Goal: Information Seeking & Learning: Understand process/instructions

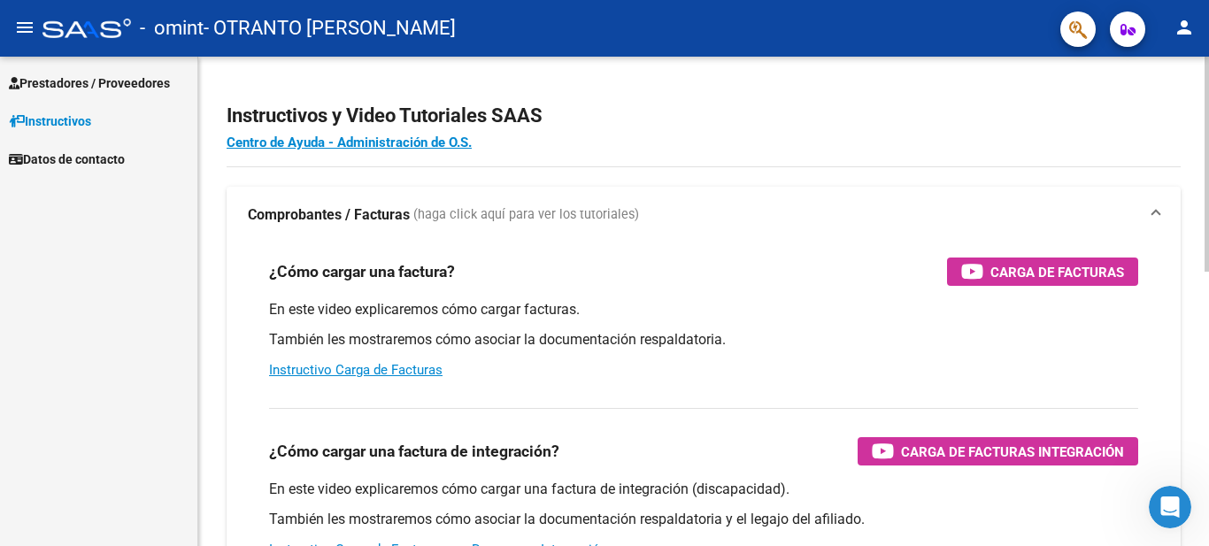
click at [1209, 208] on div at bounding box center [1207, 164] width 4 height 215
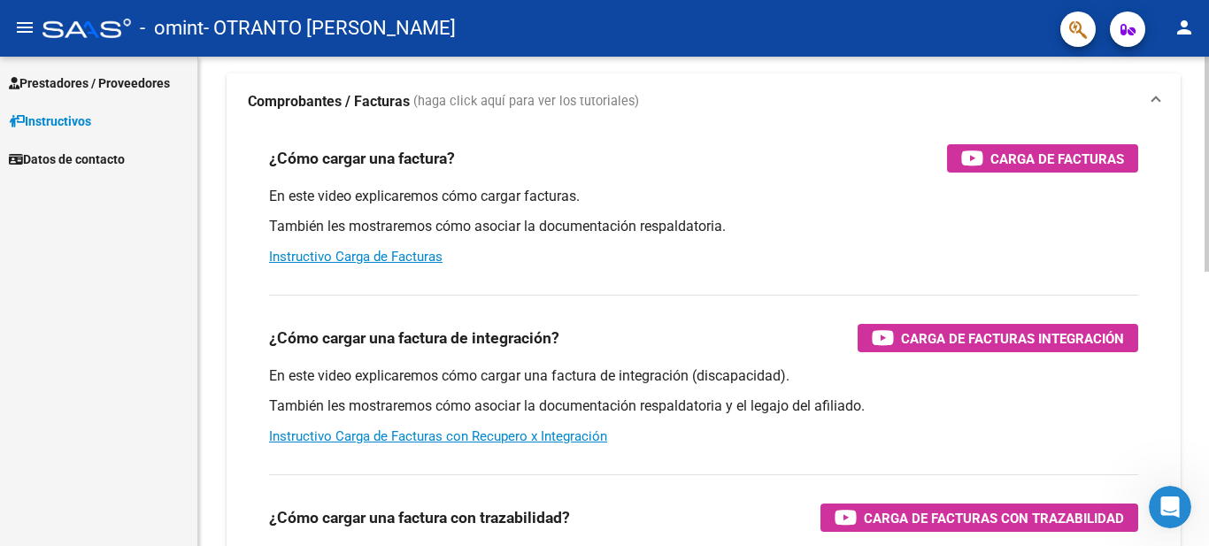
scroll to position [120, 0]
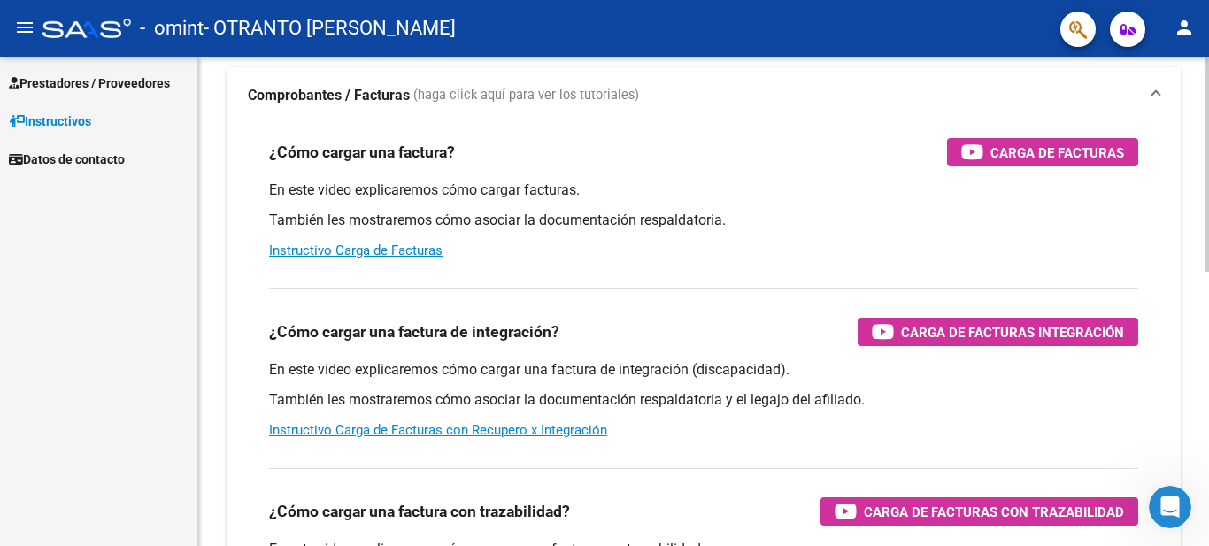
click at [1196, 260] on div "Instructivos y Video Tutoriales SAAS Centro de Ayuda - Administración de O.S. C…" at bounding box center [706, 495] width 1016 height 1116
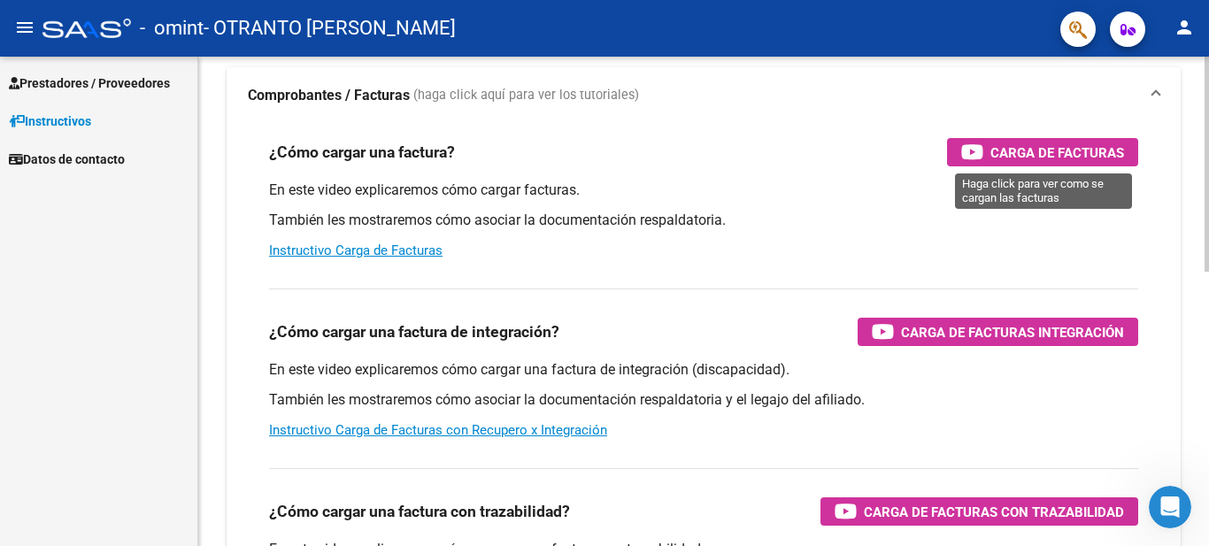
click at [1082, 149] on span "Carga de Facturas" at bounding box center [1058, 153] width 134 height 22
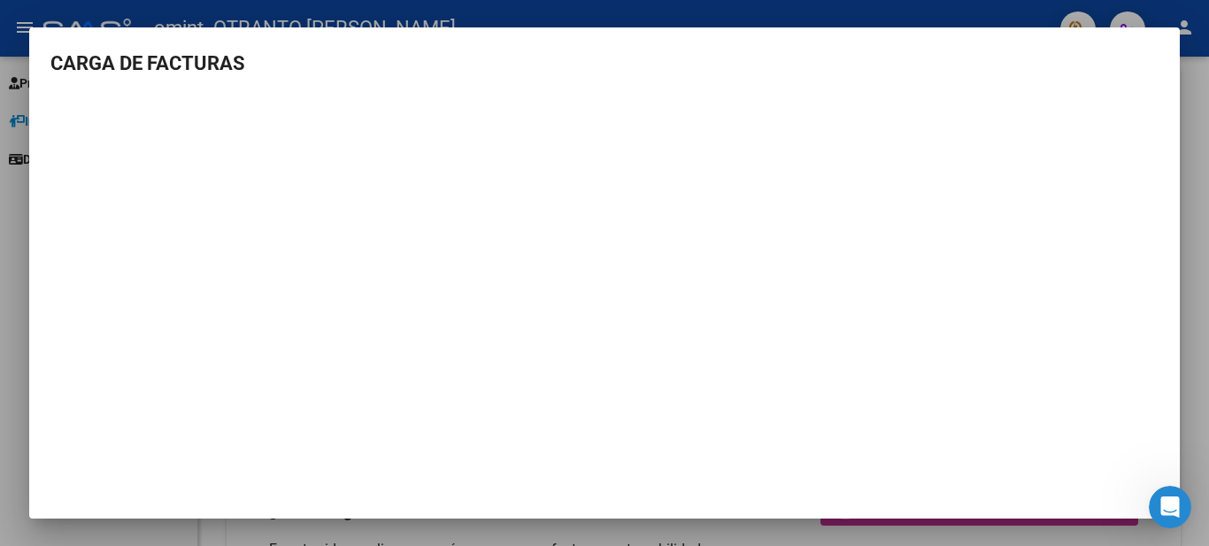
click at [1188, 81] on div at bounding box center [604, 273] width 1209 height 546
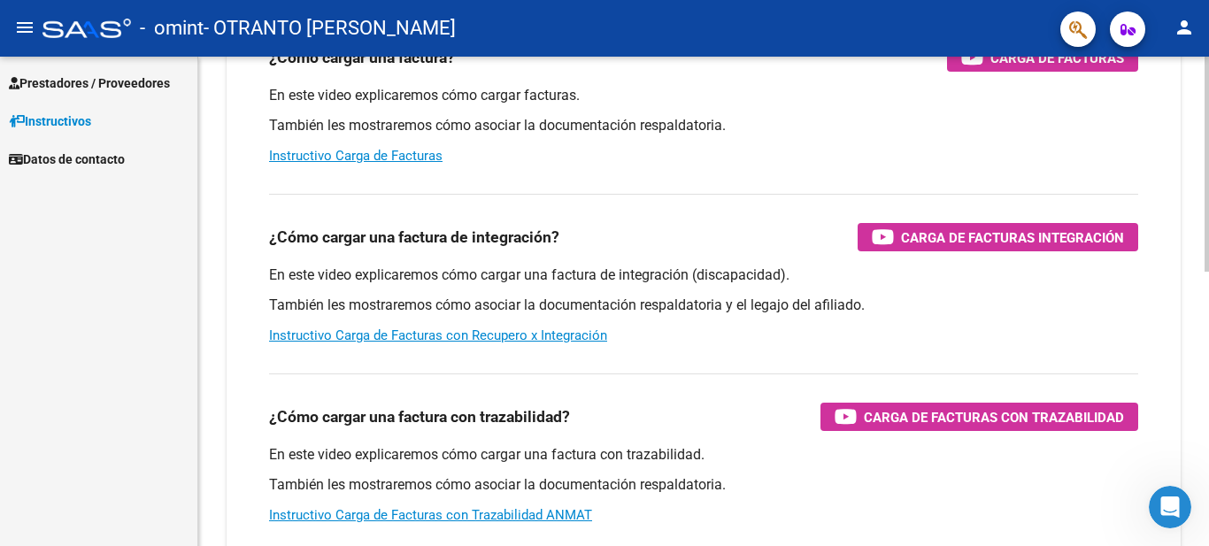
scroll to position [0, 0]
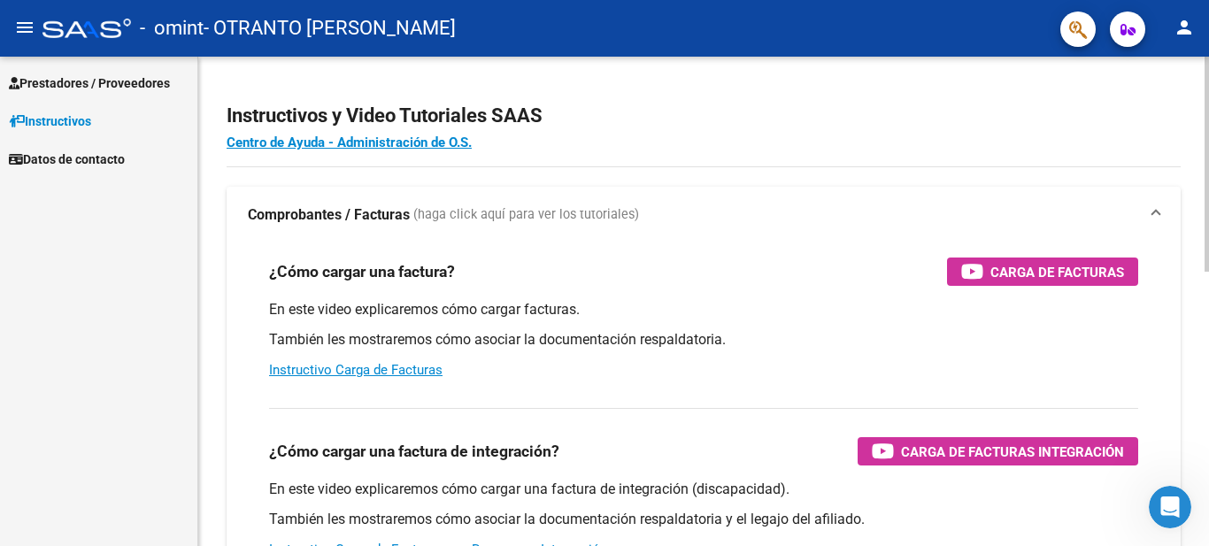
click at [1209, 149] on div at bounding box center [1207, 164] width 4 height 215
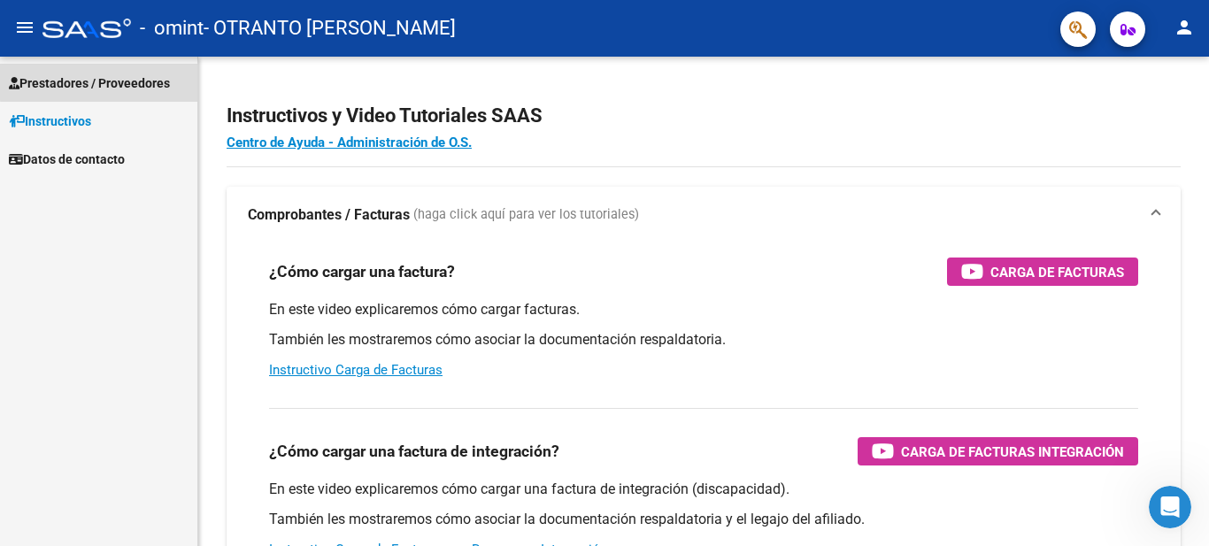
click at [135, 80] on span "Prestadores / Proveedores" at bounding box center [89, 82] width 161 height 19
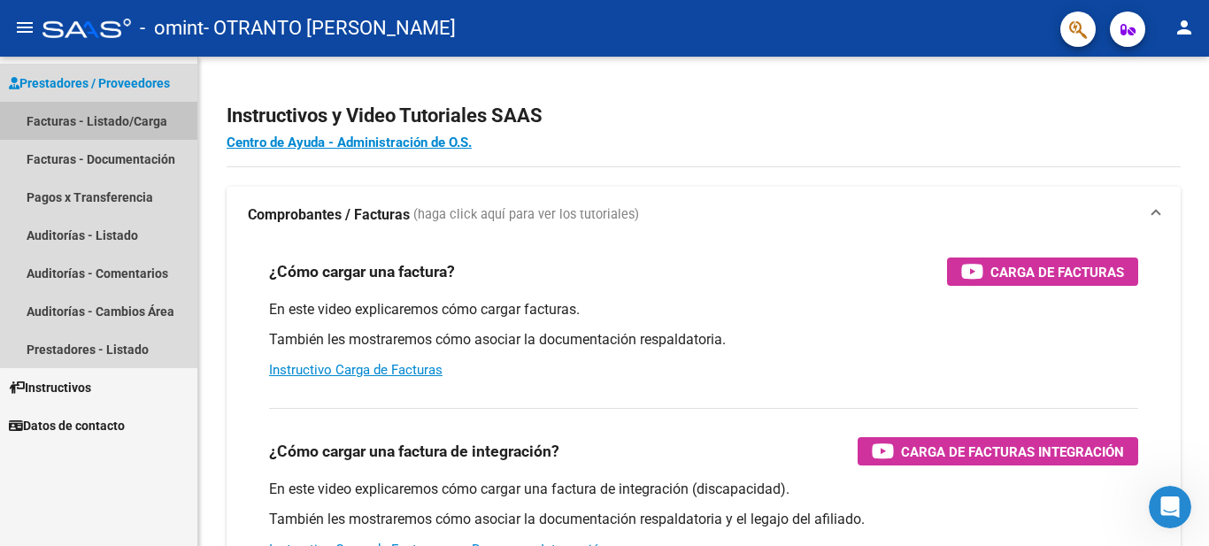
click at [100, 111] on link "Facturas - Listado/Carga" at bounding box center [98, 121] width 197 height 38
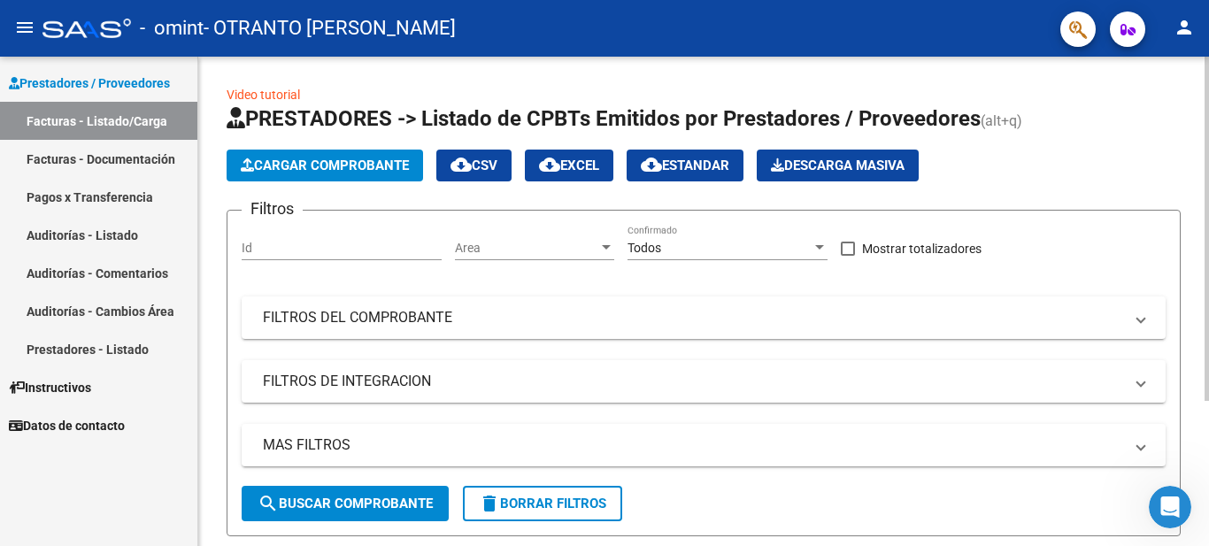
click at [1188, 72] on div "Video tutorial PRESTADORES -> Listado de CPBTs Emitidos por Prestadores / Prove…" at bounding box center [706, 405] width 1016 height 697
click at [1183, 30] on mat-icon "person" at bounding box center [1184, 27] width 21 height 21
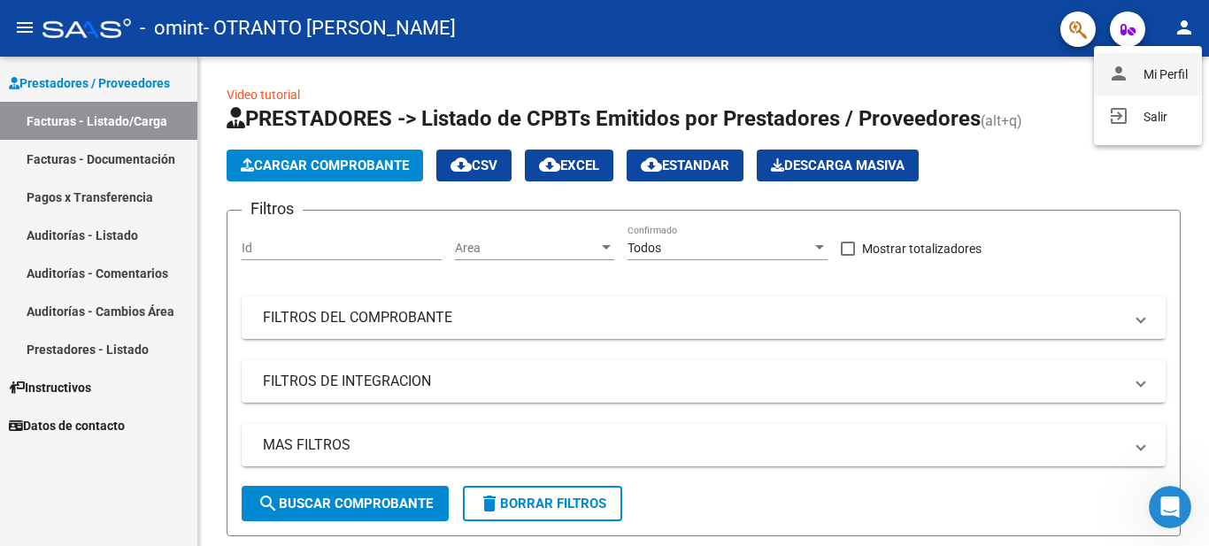
click at [1162, 82] on button "person Mi Perfil" at bounding box center [1148, 74] width 108 height 42
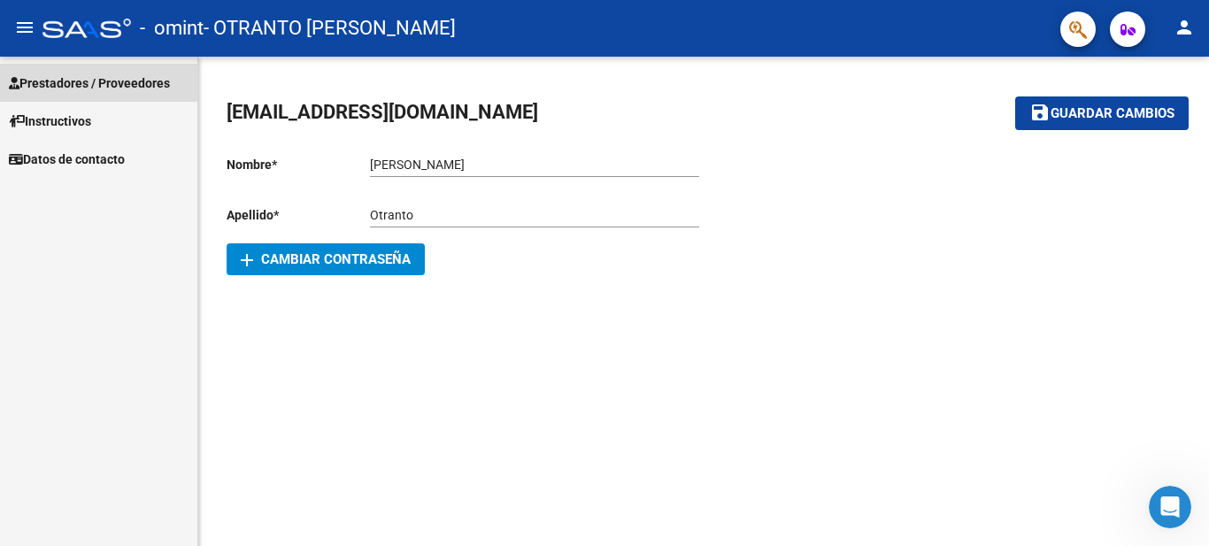
click at [152, 91] on span "Prestadores / Proveedores" at bounding box center [89, 82] width 161 height 19
click at [81, 142] on link "Datos de contacto" at bounding box center [98, 159] width 197 height 38
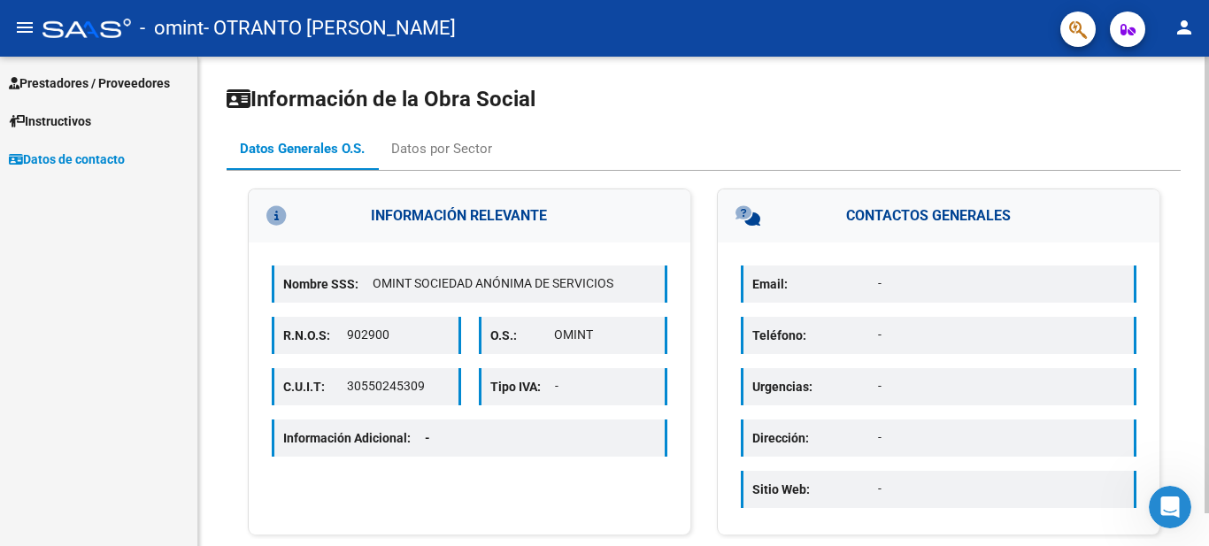
scroll to position [35, 0]
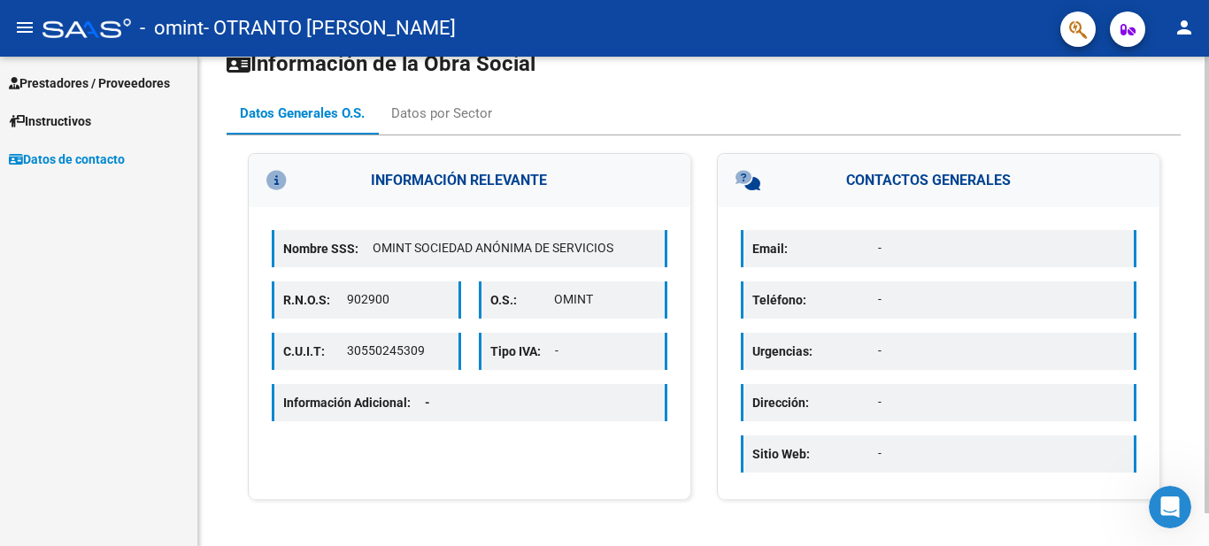
click at [1209, 155] on div at bounding box center [1207, 317] width 4 height 457
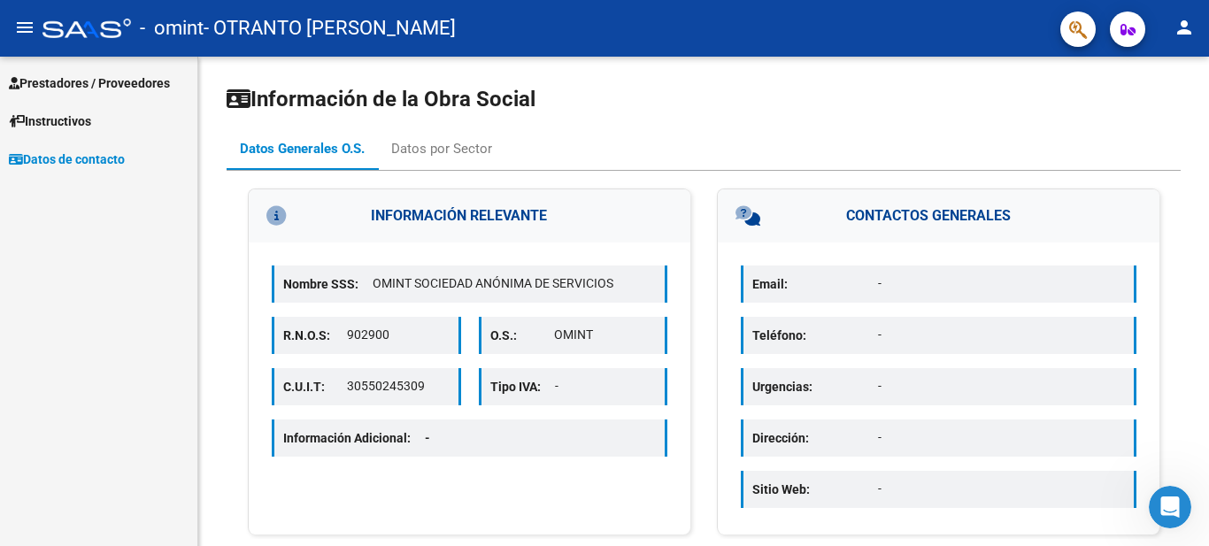
click at [141, 136] on link "Instructivos" at bounding box center [98, 121] width 197 height 38
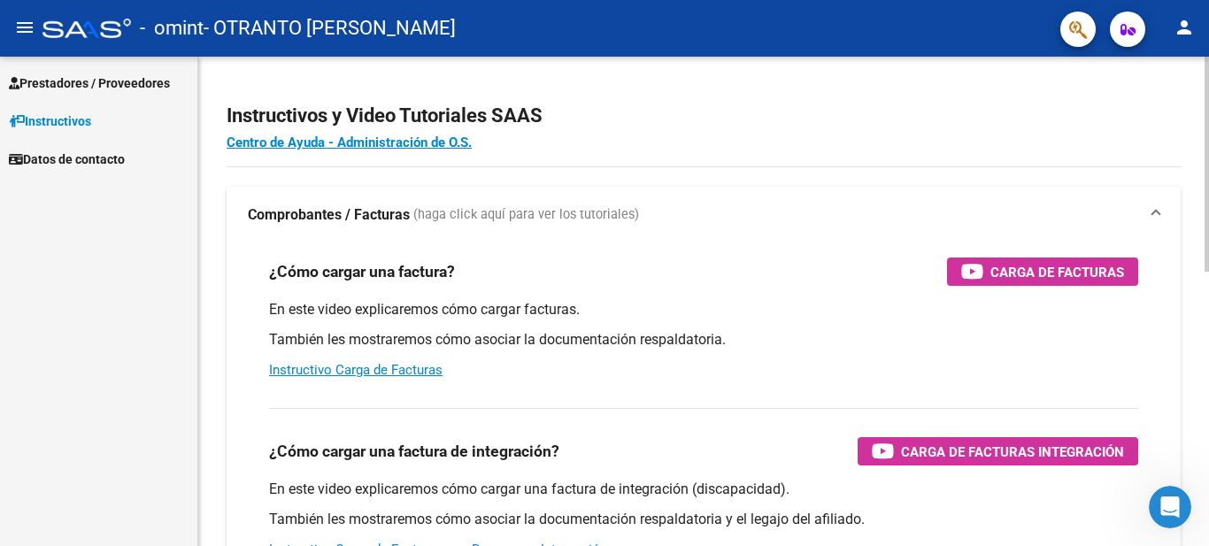
click at [1209, 186] on div at bounding box center [1207, 164] width 4 height 215
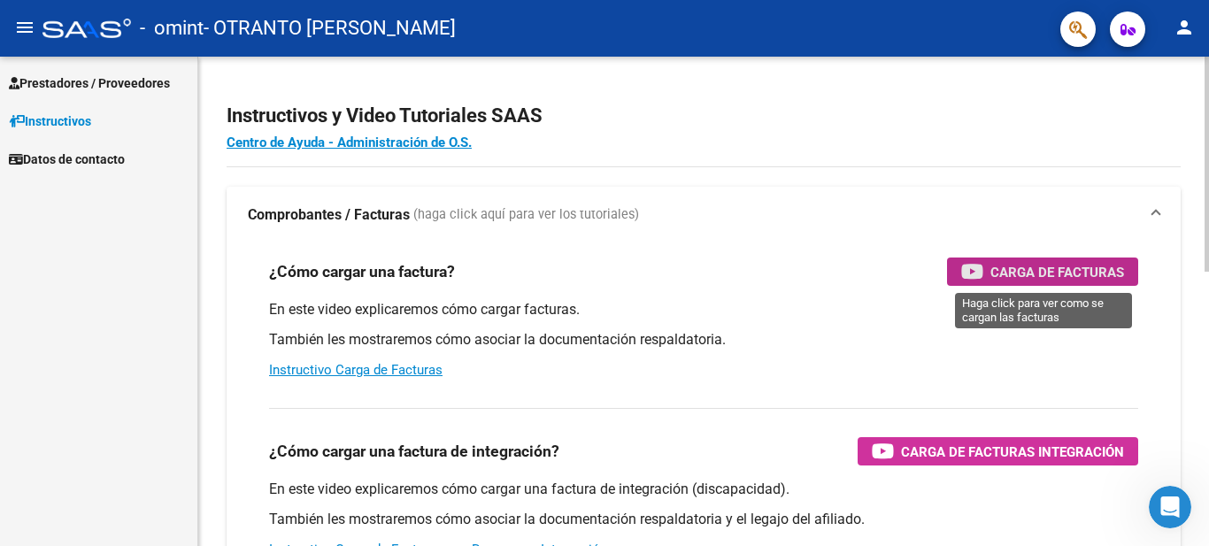
click at [1077, 259] on div "Carga de Facturas" at bounding box center [1043, 272] width 163 height 28
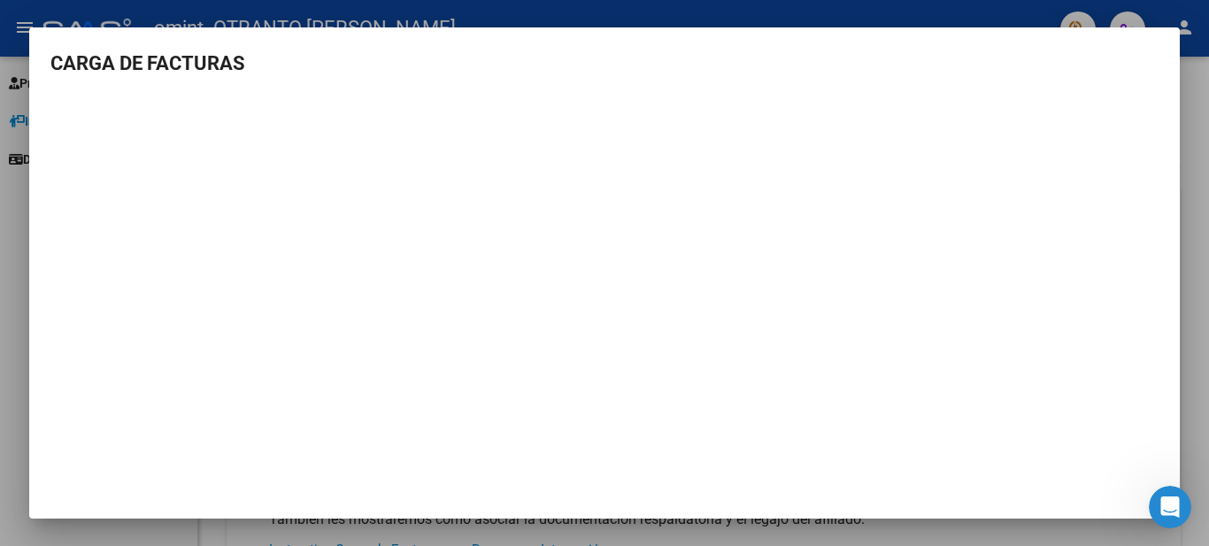
click at [801, 19] on div at bounding box center [604, 273] width 1209 height 546
